Goal: Task Accomplishment & Management: Use online tool/utility

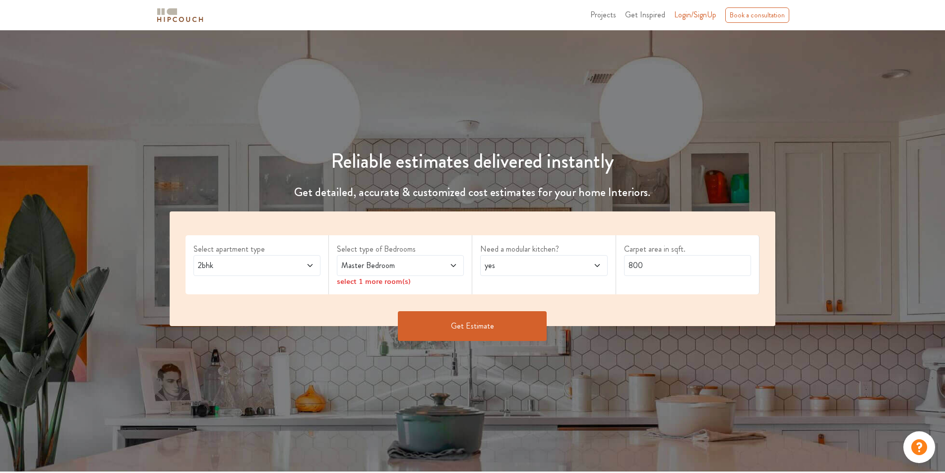
click at [313, 264] on icon at bounding box center [310, 265] width 8 height 8
click at [363, 302] on div "Select apartment type 2bhk Select type of Bedrooms Master Bedroom select 1 more…" at bounding box center [473, 268] width 606 height 115
click at [403, 270] on span "Master Bedroom" at bounding box center [383, 265] width 89 height 12
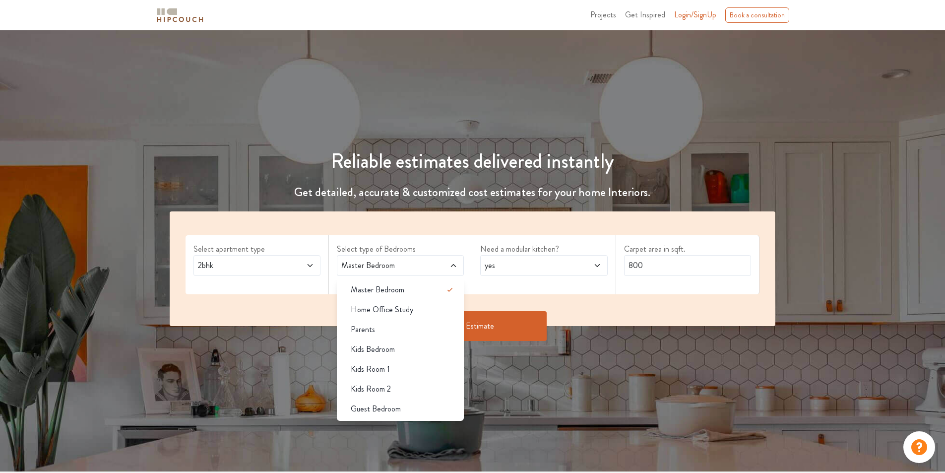
click at [403, 268] on span "Master Bedroom" at bounding box center [383, 265] width 89 height 12
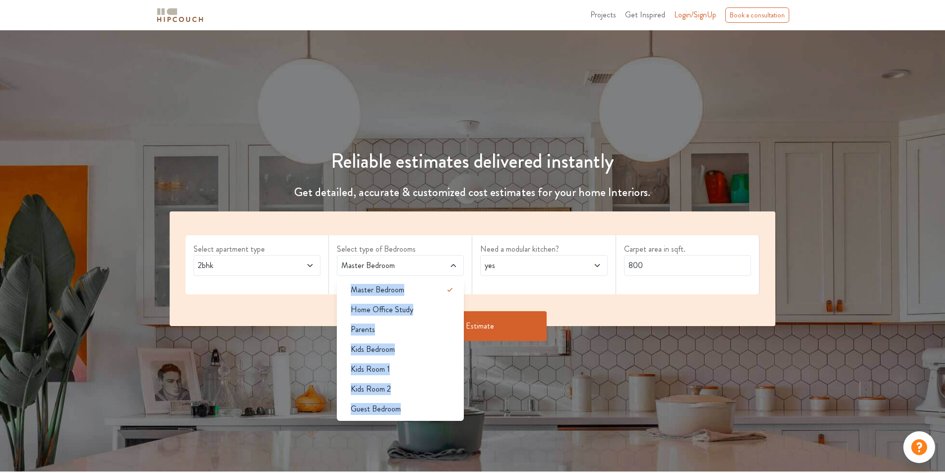
click at [403, 268] on span "Master Bedroom" at bounding box center [383, 265] width 89 height 12
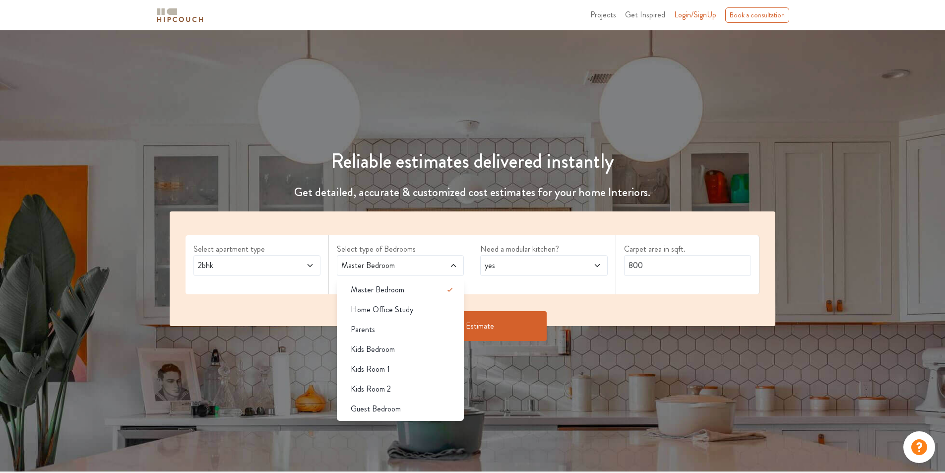
click at [632, 313] on div "Get Estimate" at bounding box center [473, 326] width 618 height 30
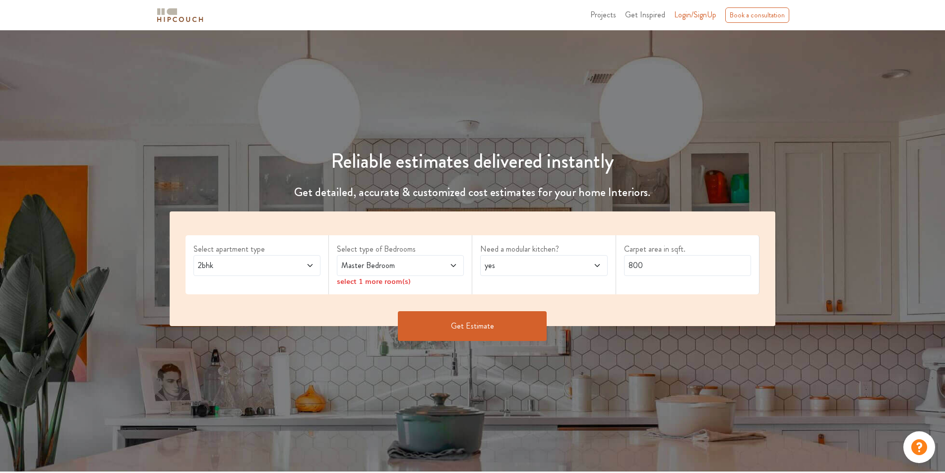
click at [432, 262] on span at bounding box center [443, 265] width 30 height 12
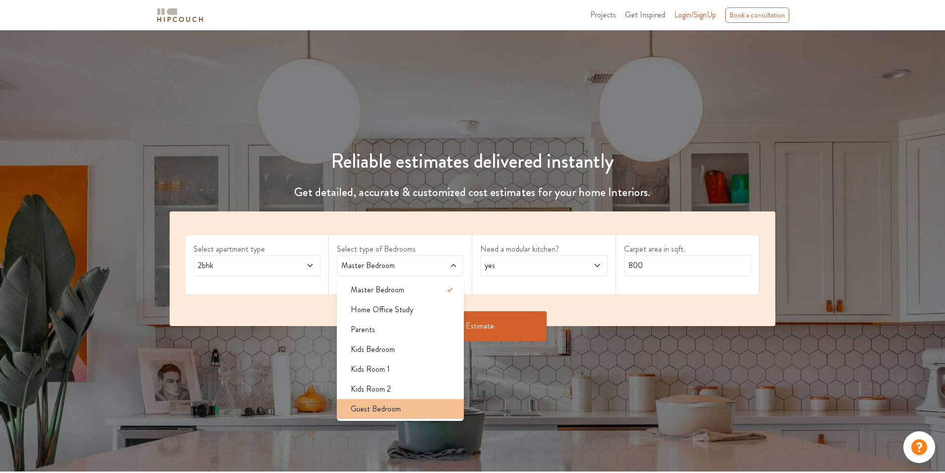
click at [381, 411] on span "Guest Bedroom" at bounding box center [376, 409] width 50 height 12
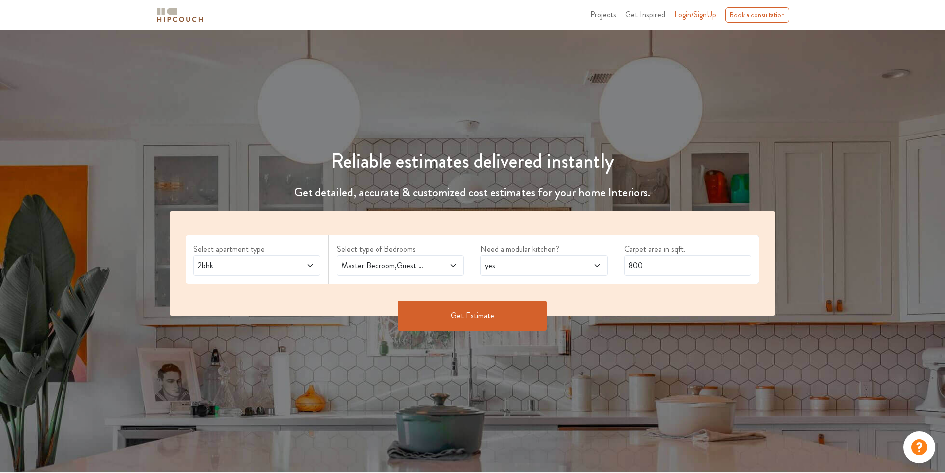
click at [568, 265] on span "yes" at bounding box center [527, 265] width 89 height 12
click at [524, 306] on div "no" at bounding box center [546, 310] width 121 height 12
click at [648, 264] on input "800" at bounding box center [687, 265] width 127 height 21
type input "1464"
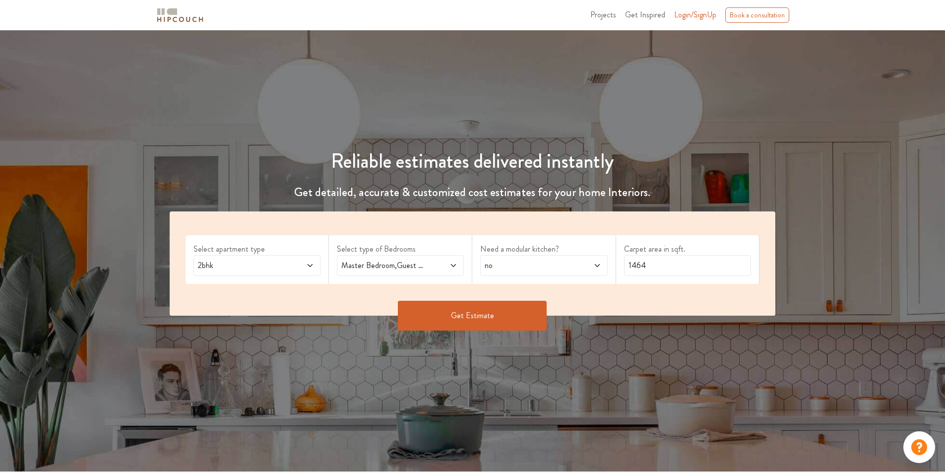
click at [500, 322] on button "Get Estimate" at bounding box center [472, 316] width 149 height 30
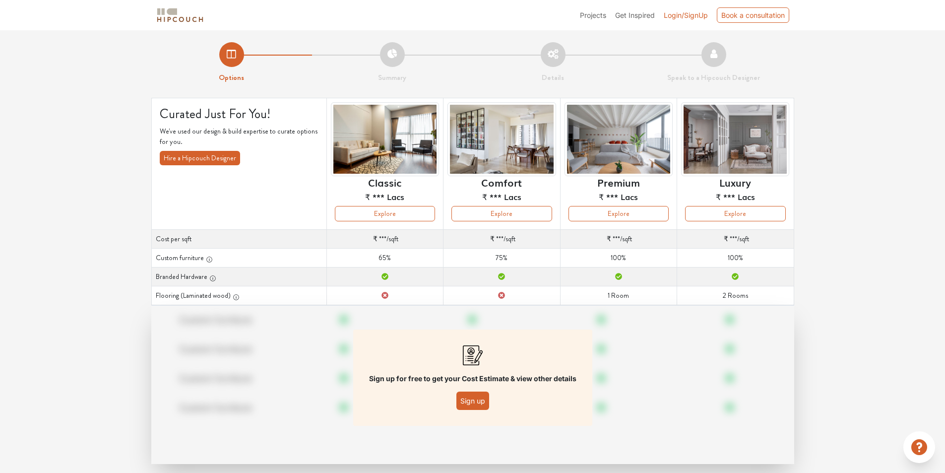
click at [473, 399] on button "Sign up" at bounding box center [472, 400] width 33 height 18
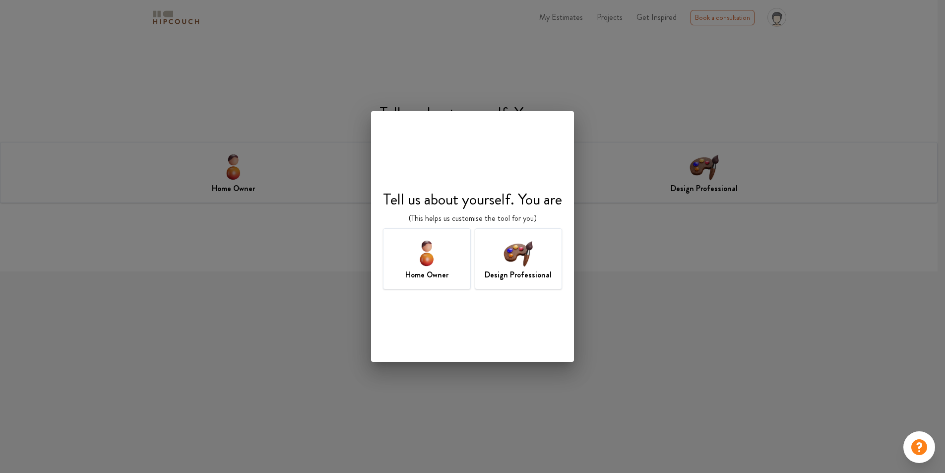
click at [545, 280] on h7 "Design Professional" at bounding box center [518, 275] width 67 height 12
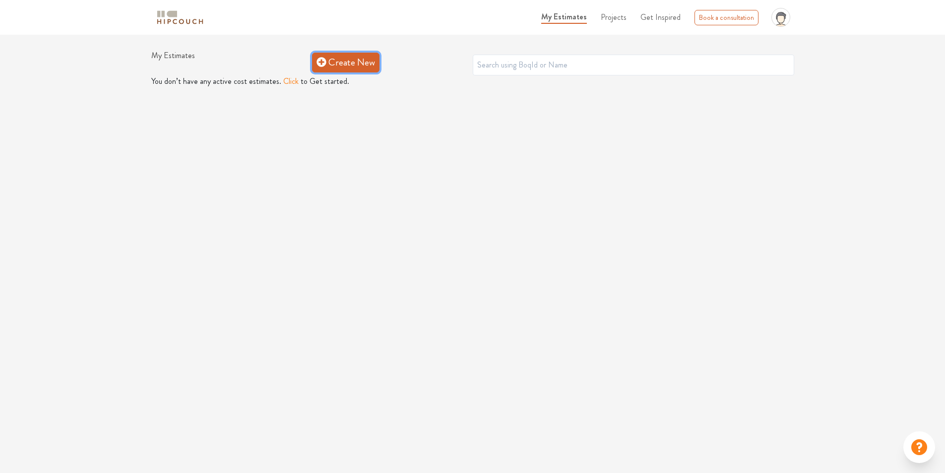
click at [342, 64] on link "Create New" at bounding box center [345, 63] width 67 height 20
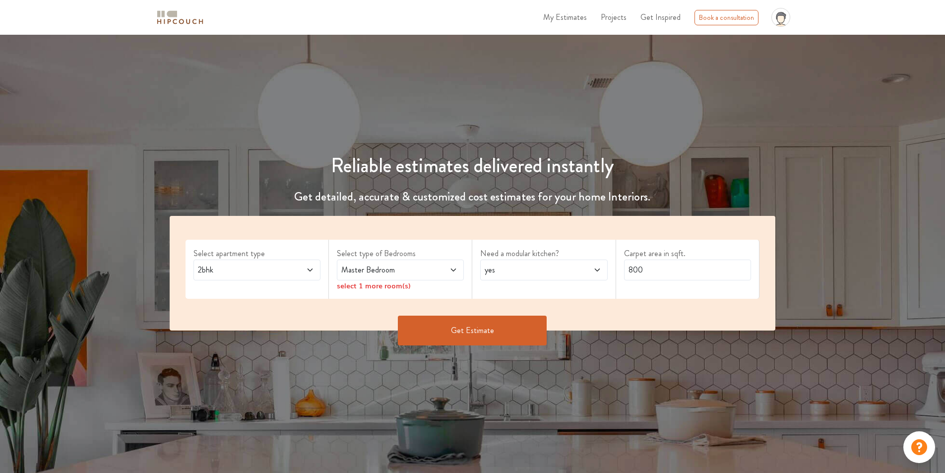
click at [429, 270] on span at bounding box center [443, 270] width 30 height 12
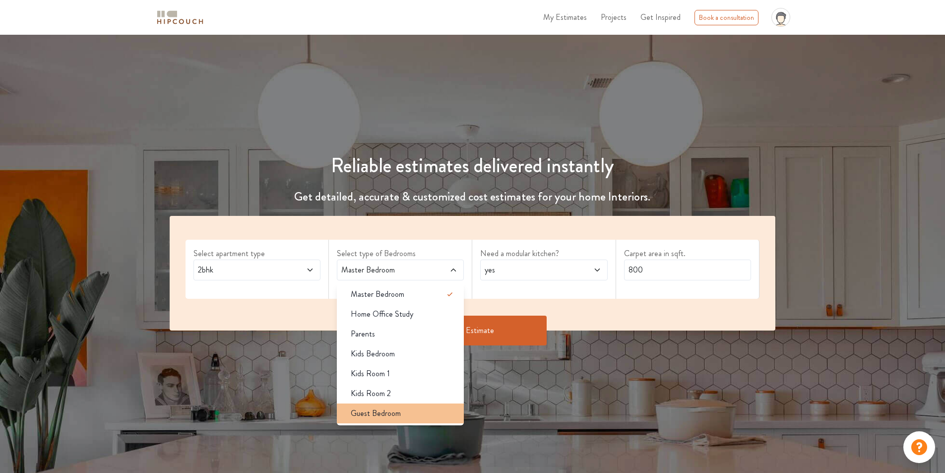
click at [396, 414] on span "Guest Bedroom" at bounding box center [376, 413] width 50 height 12
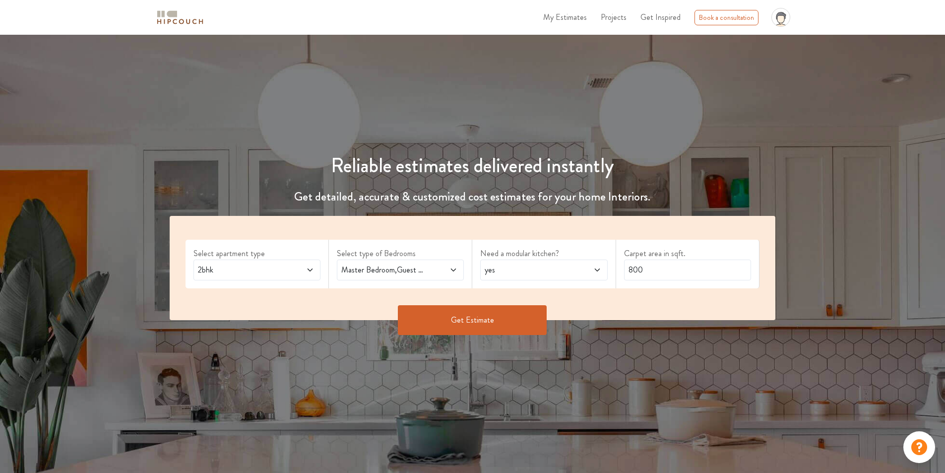
click at [537, 264] on span "yes" at bounding box center [527, 270] width 89 height 12
drag, startPoint x: 530, startPoint y: 309, endPoint x: 648, endPoint y: 304, distance: 118.2
click at [530, 310] on div "no" at bounding box center [546, 314] width 121 height 12
click at [664, 271] on input "800" at bounding box center [687, 269] width 127 height 21
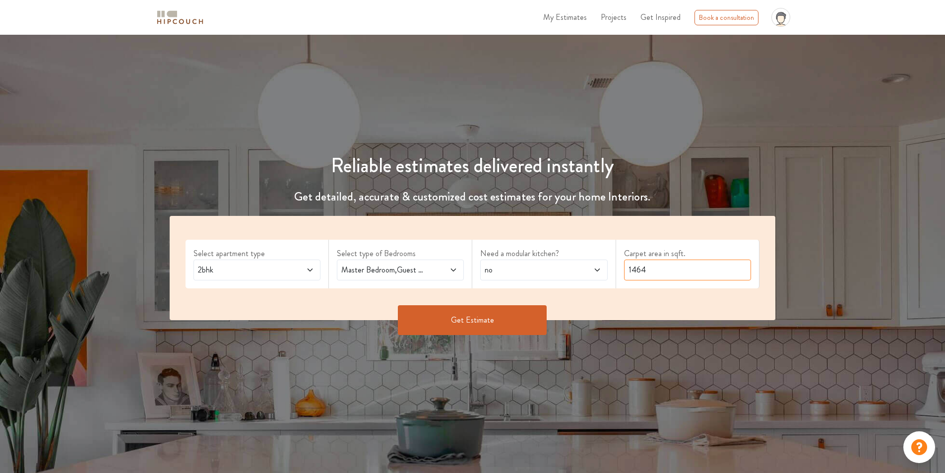
type input "1464"
click at [539, 315] on button "Get Estimate" at bounding box center [472, 320] width 149 height 30
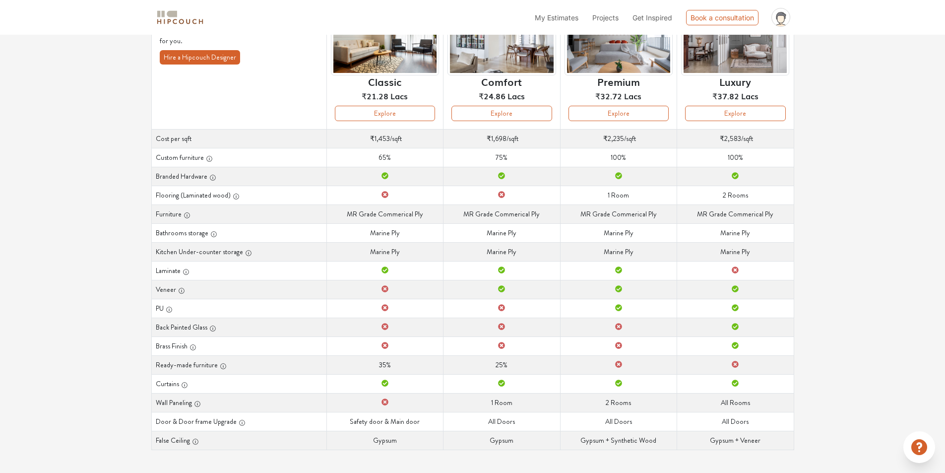
scroll to position [106, 0]
click at [381, 362] on td "Ready-made furniture 35%" at bounding box center [384, 363] width 117 height 19
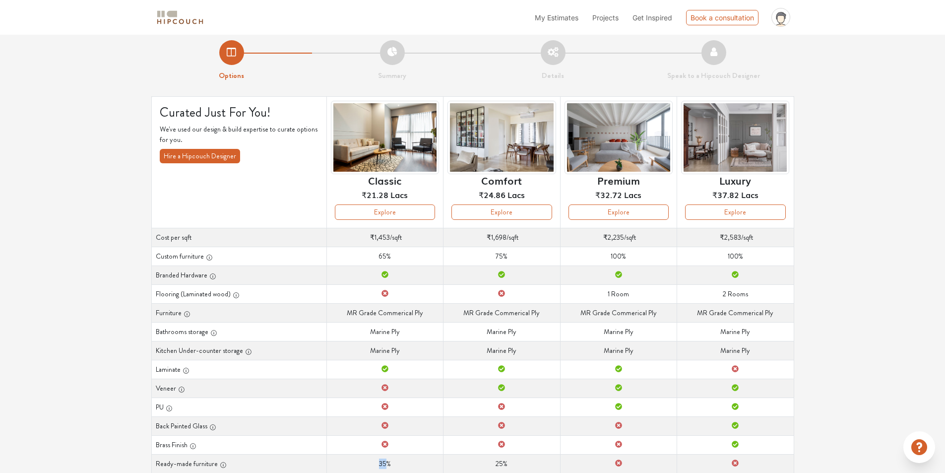
scroll to position [0, 0]
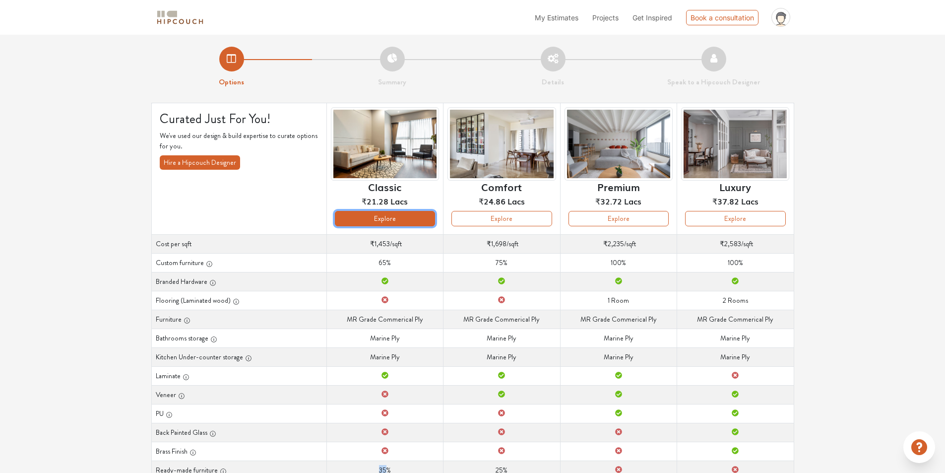
click at [384, 218] on button "Explore" at bounding box center [385, 218] width 100 height 15
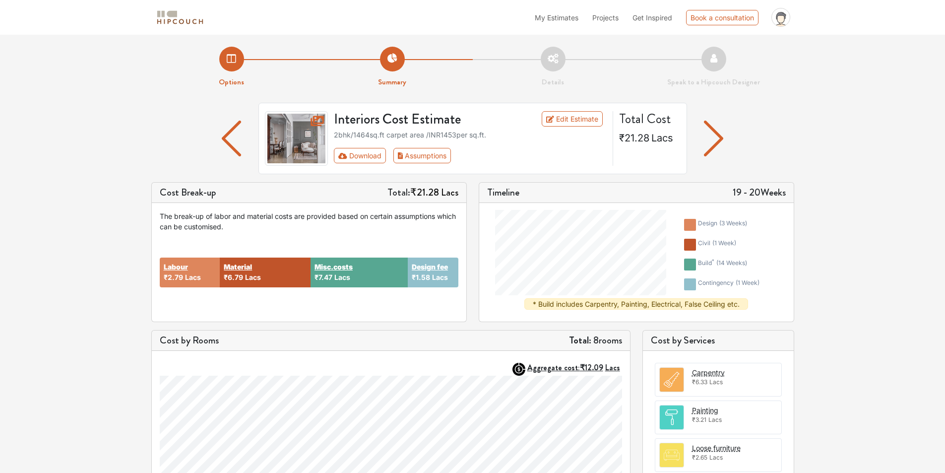
drag, startPoint x: 875, startPoint y: 78, endPoint x: 840, endPoint y: 111, distance: 47.7
click at [875, 78] on div "Options Summary Details Speak to a Hipcouch Designer Interiors Cost Estimate Ed…" at bounding box center [472, 385] width 945 height 701
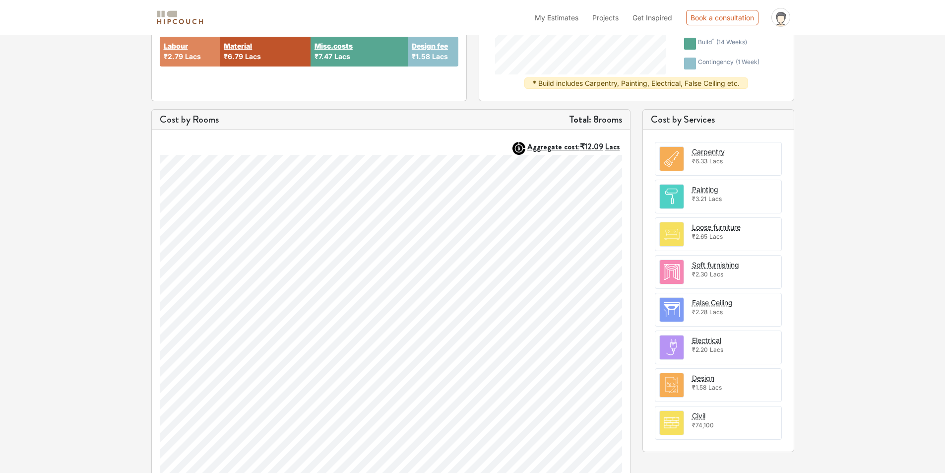
scroll to position [163, 0]
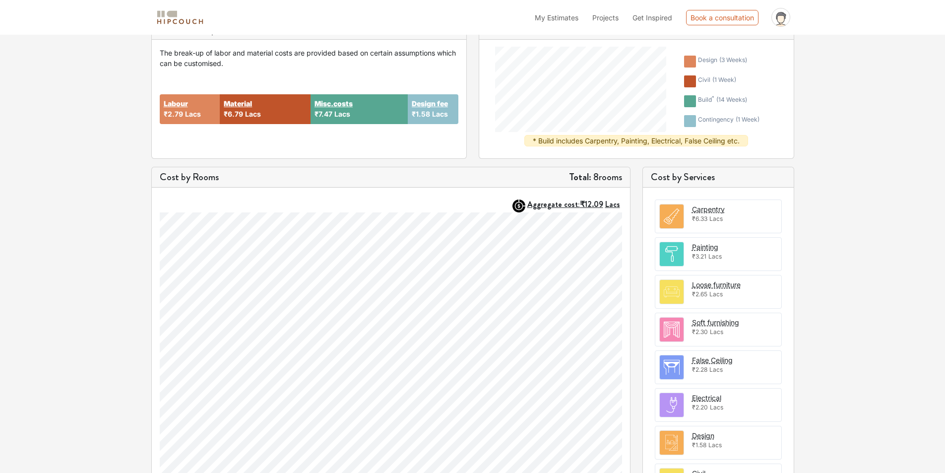
click at [706, 215] on span "₹6.33" at bounding box center [699, 218] width 15 height 7
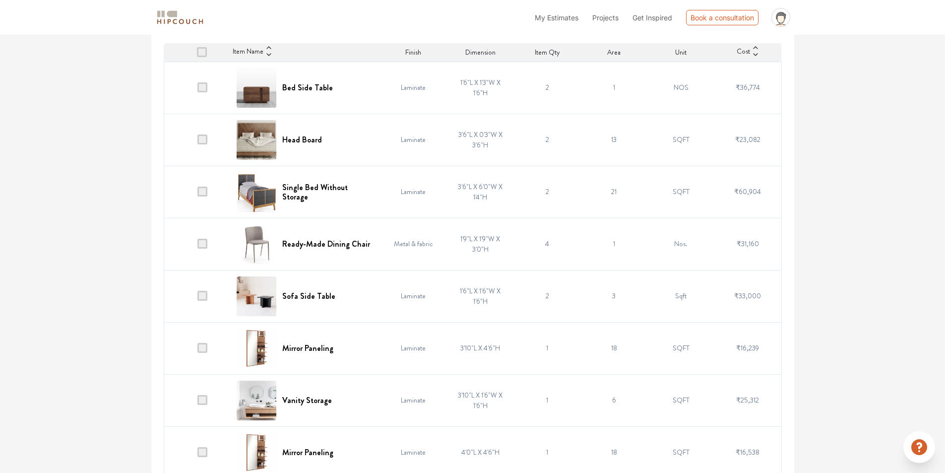
scroll to position [248, 0]
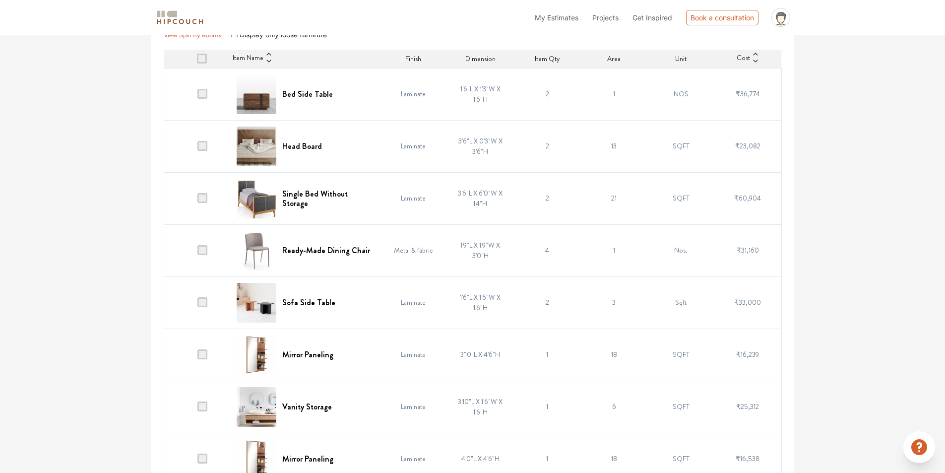
click at [471, 198] on td "3'6"L X 6'0"W X 1'4"H" at bounding box center [480, 198] width 67 height 52
click at [746, 202] on span "₹60,904" at bounding box center [747, 198] width 27 height 10
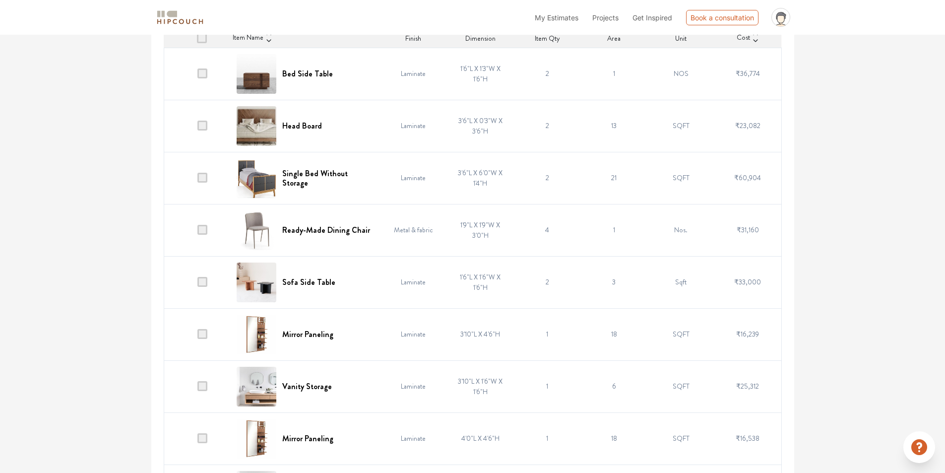
scroll to position [149, 0]
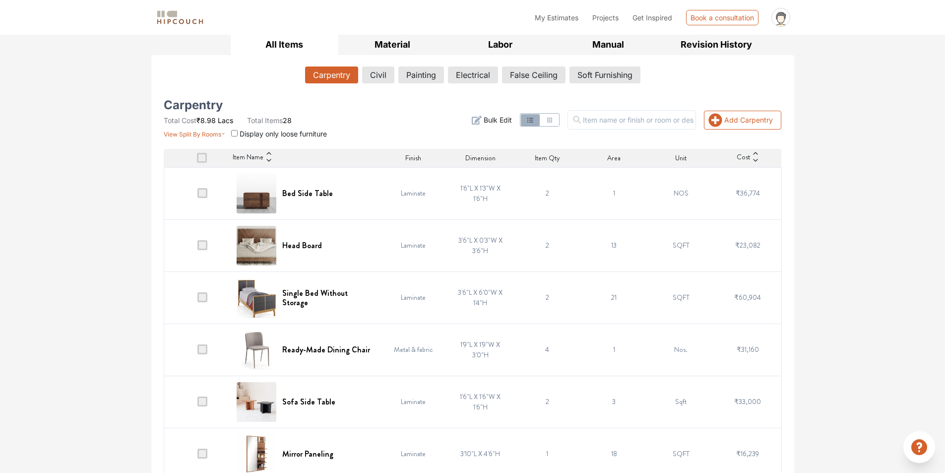
click at [203, 193] on span at bounding box center [202, 193] width 10 height 10
click at [197, 195] on input "checkbox" at bounding box center [197, 195] width 0 height 0
click at [202, 191] on span at bounding box center [202, 193] width 10 height 10
click at [197, 195] on input "checkbox" at bounding box center [197, 195] width 0 height 0
click at [236, 134] on input "checkbox" at bounding box center [234, 133] width 6 height 6
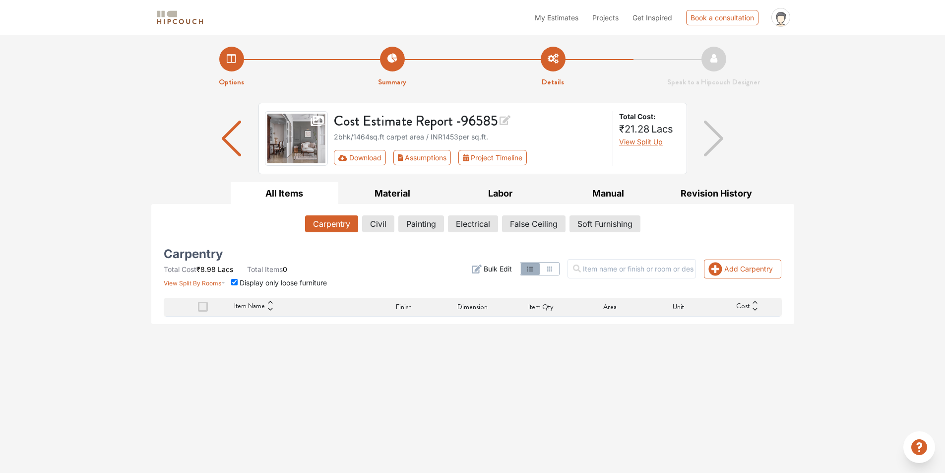
scroll to position [0, 0]
click at [234, 281] on input "checkbox" at bounding box center [234, 282] width 6 height 6
checkbox input "false"
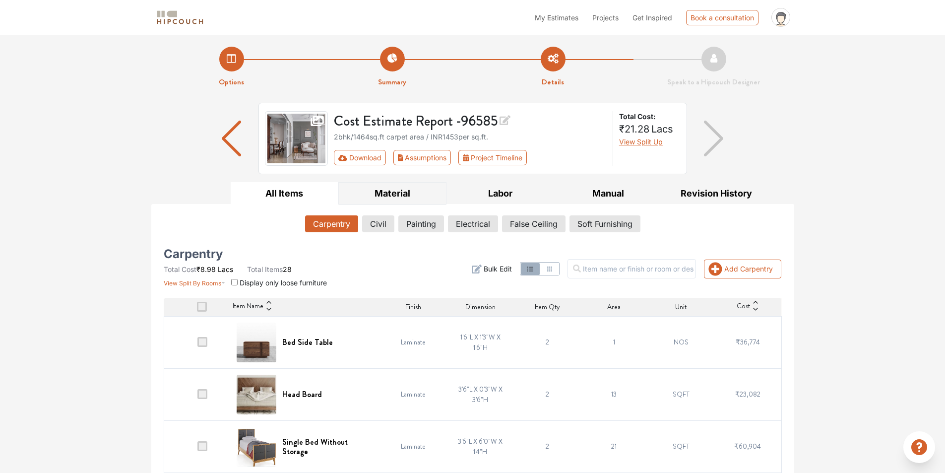
click at [396, 193] on button "Material" at bounding box center [392, 193] width 108 height 22
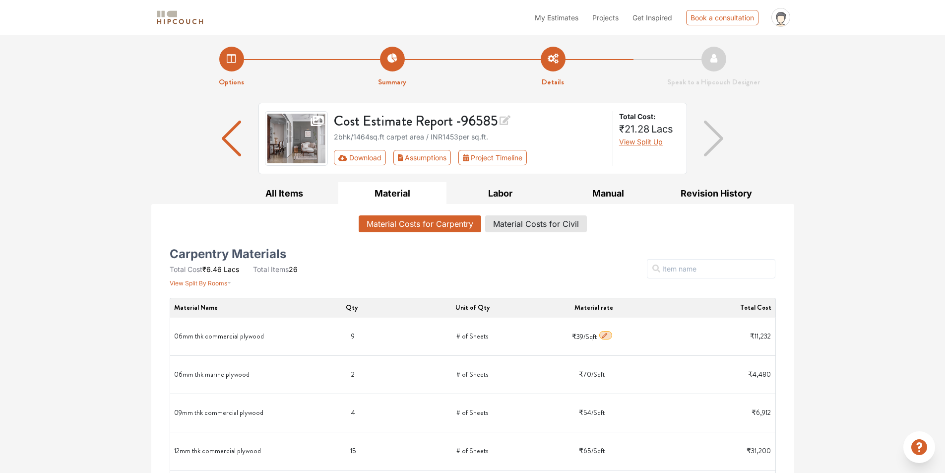
click at [608, 337] on icon "button" at bounding box center [604, 335] width 7 height 7
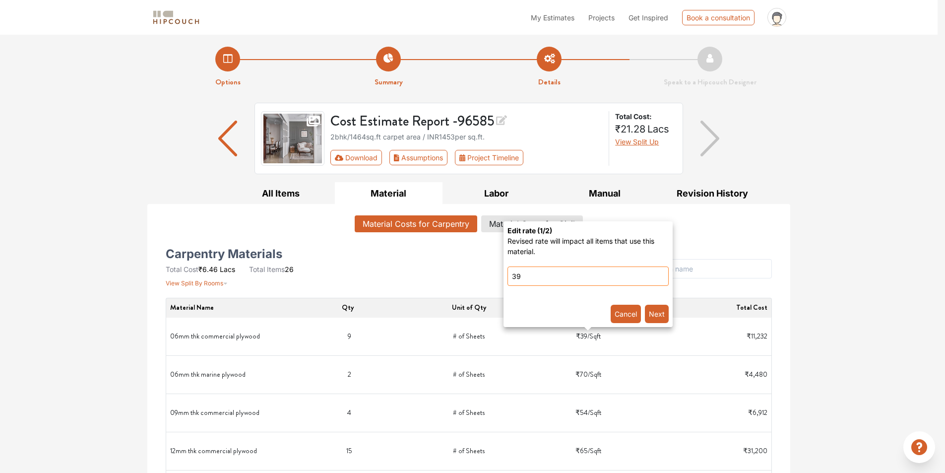
click at [520, 271] on input "39" at bounding box center [588, 275] width 161 height 19
type input "50"
click at [663, 310] on button "Next" at bounding box center [657, 314] width 24 height 18
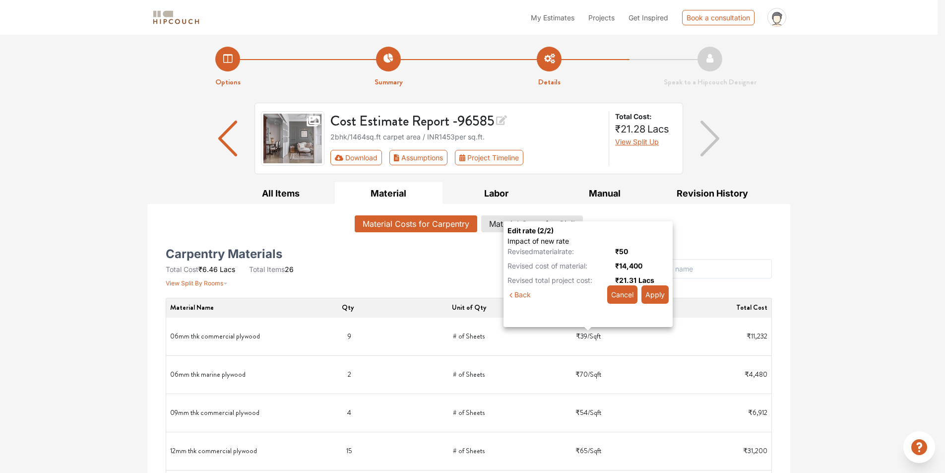
click at [652, 293] on button "Apply" at bounding box center [654, 294] width 27 height 18
